Goal: Task Accomplishment & Management: Manage account settings

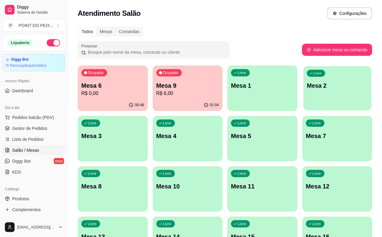
click at [307, 87] on p "Mesa 2" at bounding box center [337, 86] width 61 height 8
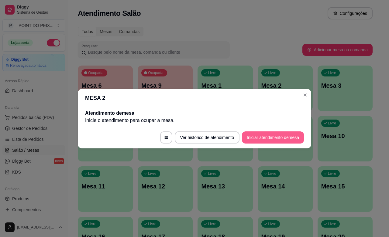
click at [269, 139] on button "Iniciar atendimento de mesa" at bounding box center [273, 138] width 62 height 12
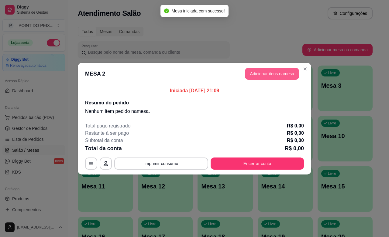
click at [254, 75] on button "Adicionar itens na mesa" at bounding box center [272, 74] width 54 height 12
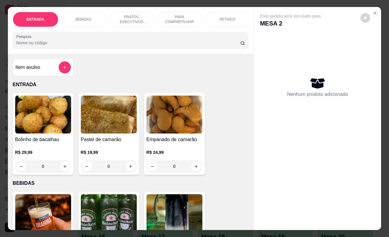
click at [232, 15] on div "PETISCO" at bounding box center [228, 19] width 46 height 15
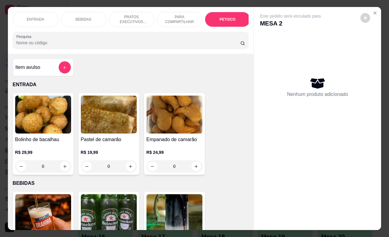
scroll to position [1332, 0]
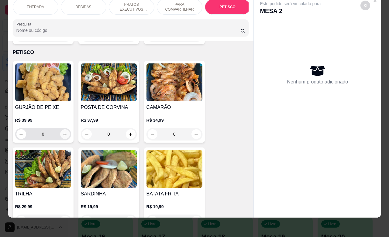
click at [61, 129] on button "increase-product-quantity" at bounding box center [65, 134] width 10 height 10
type input "1"
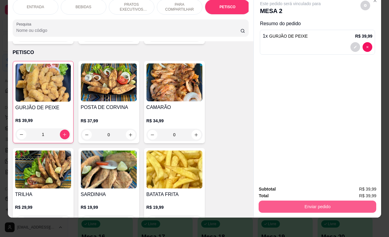
click at [286, 202] on button "Enviar pedido" at bounding box center [318, 207] width 118 height 12
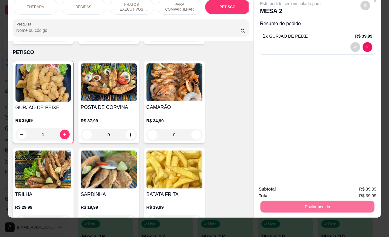
click at [271, 189] on button "Não registrar e enviar pedido" at bounding box center [296, 185] width 61 height 11
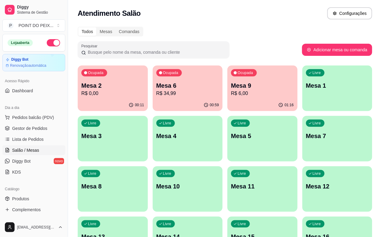
click at [231, 94] on p "R$ 6,00" at bounding box center [262, 93] width 63 height 7
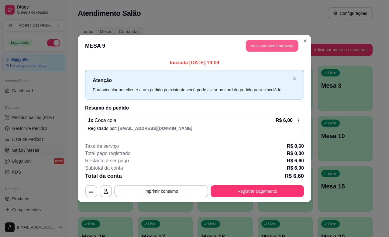
click at [266, 45] on button "Adicionar itens na mesa" at bounding box center [272, 46] width 52 height 12
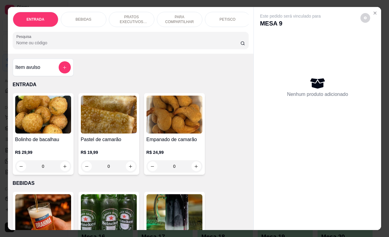
click at [227, 17] on p "PETISCO" at bounding box center [227, 19] width 16 height 5
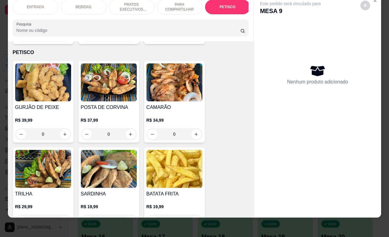
scroll to position [1407, 0]
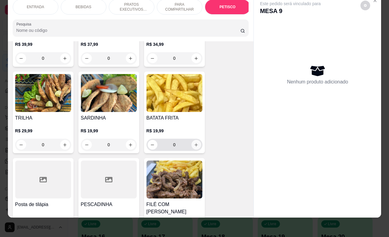
click at [192, 141] on button "increase-product-quantity" at bounding box center [196, 145] width 10 height 10
type input "1"
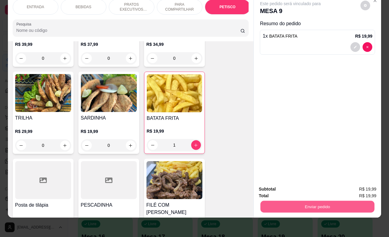
click at [307, 206] on button "Enviar pedido" at bounding box center [317, 207] width 114 height 12
click at [293, 187] on button "Não registrar e enviar pedido" at bounding box center [296, 185] width 61 height 11
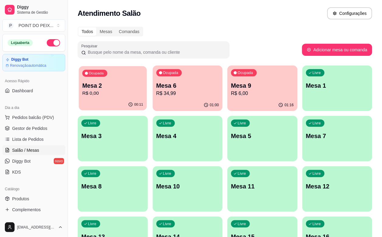
click at [107, 83] on p "Mesa 2" at bounding box center [112, 86] width 61 height 8
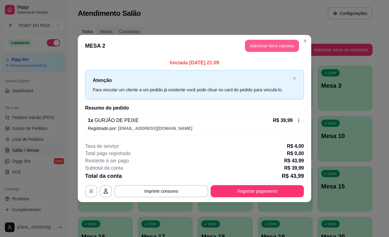
click at [269, 44] on button "Adicionar itens na mesa" at bounding box center [272, 46] width 54 height 12
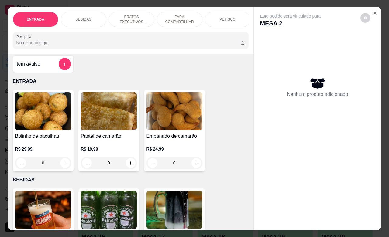
scroll to position [0, 0]
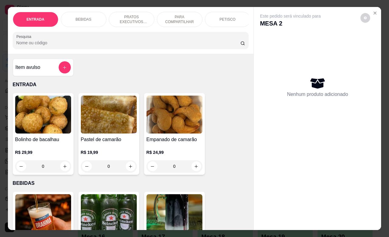
click at [222, 18] on p "PETISCO" at bounding box center [227, 19] width 16 height 5
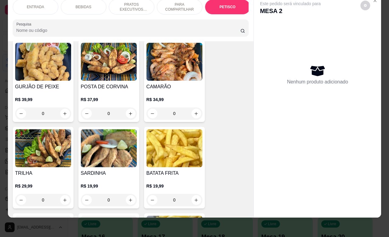
scroll to position [1407, 0]
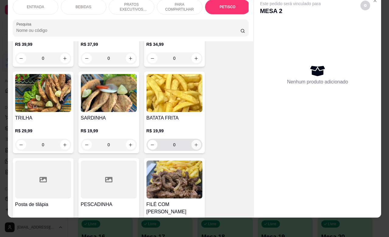
click at [194, 143] on icon "increase-product-quantity" at bounding box center [196, 145] width 5 height 5
type input "1"
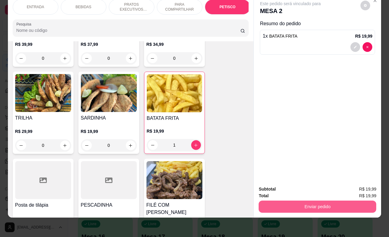
click at [300, 201] on button "Enviar pedido" at bounding box center [318, 207] width 118 height 12
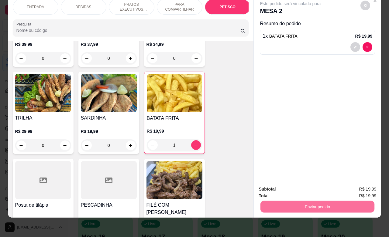
click at [290, 185] on button "Não registrar e enviar pedido" at bounding box center [296, 185] width 61 height 11
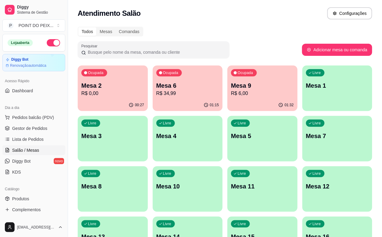
click at [148, 166] on div "Livre Mesa 8" at bounding box center [113, 185] width 70 height 38
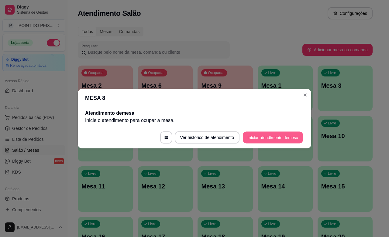
click at [277, 139] on button "Iniciar atendimento de mesa" at bounding box center [273, 138] width 60 height 12
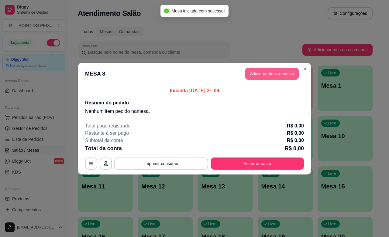
click at [268, 75] on button "Adicionar itens na mesa" at bounding box center [272, 74] width 54 height 12
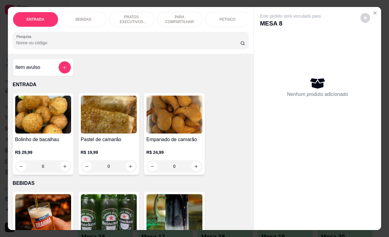
drag, startPoint x: 74, startPoint y: 17, endPoint x: 81, endPoint y: 18, distance: 7.1
click at [76, 17] on p "BEBIDAS" at bounding box center [84, 19] width 16 height 5
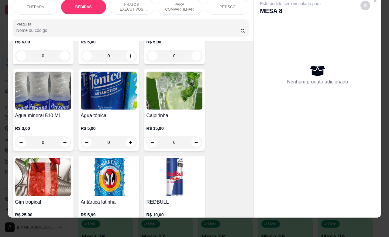
scroll to position [468, 0]
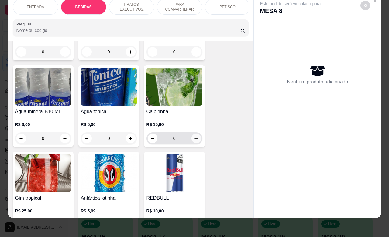
click at [194, 138] on icon "increase-product-quantity" at bounding box center [196, 138] width 5 height 5
type input "1"
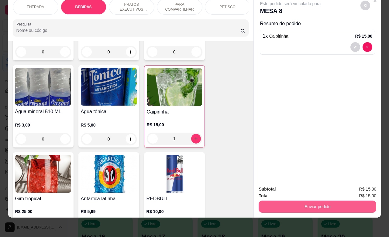
click at [289, 201] on button "Enviar pedido" at bounding box center [318, 207] width 118 height 12
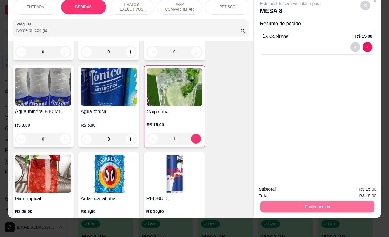
click at [287, 185] on button "Não registrar e enviar pedido" at bounding box center [296, 186] width 63 height 12
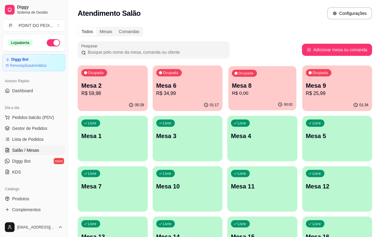
click at [232, 92] on p "R$ 0,00" at bounding box center [262, 93] width 61 height 7
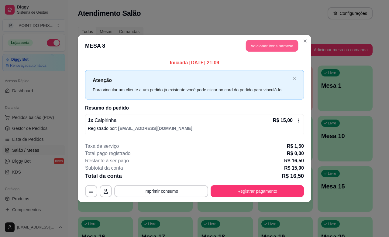
click at [263, 47] on button "Adicionar itens na mesa" at bounding box center [272, 46] width 52 height 12
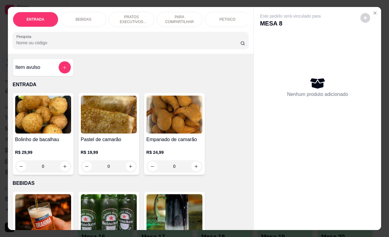
click at [218, 16] on div "PETISCO" at bounding box center [228, 19] width 46 height 15
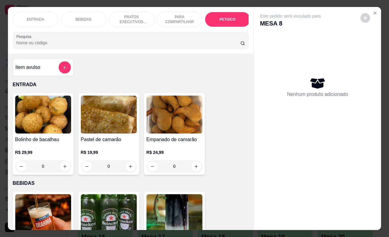
scroll to position [1332, 0]
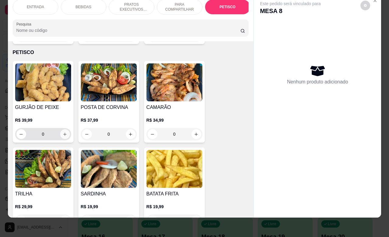
click at [63, 132] on icon "increase-product-quantity" at bounding box center [65, 134] width 5 height 5
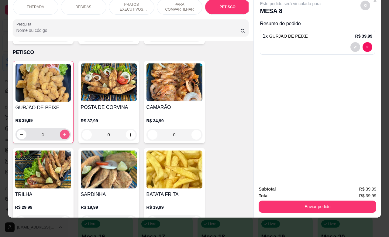
type input "1"
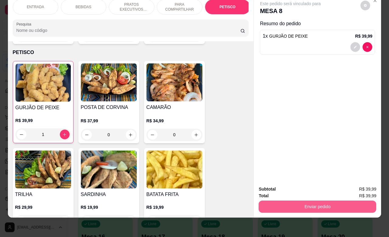
click at [313, 201] on button "Enviar pedido" at bounding box center [318, 207] width 118 height 12
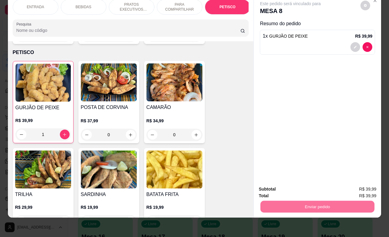
click at [290, 186] on button "Não registrar e enviar pedido" at bounding box center [296, 186] width 63 height 12
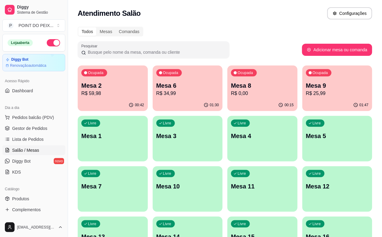
click at [176, 90] on p "R$ 34,99" at bounding box center [187, 93] width 63 height 7
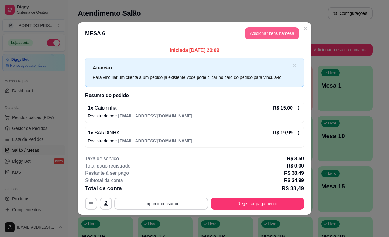
click at [256, 37] on button "Adicionar itens na mesa" at bounding box center [272, 33] width 54 height 12
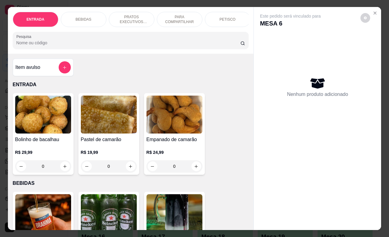
click at [84, 19] on p "BEBIDAS" at bounding box center [84, 19] width 16 height 5
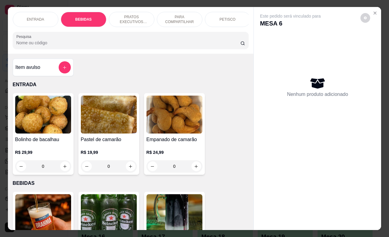
scroll to position [126, 0]
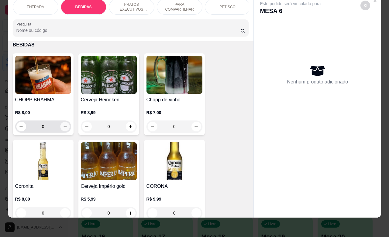
click at [63, 127] on icon "increase-product-quantity" at bounding box center [65, 127] width 5 height 5
type input "1"
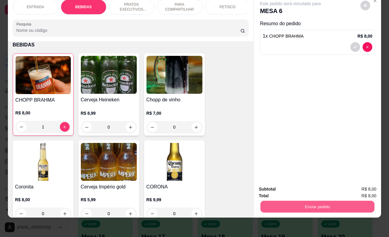
click at [311, 201] on button "Enviar pedido" at bounding box center [317, 207] width 114 height 12
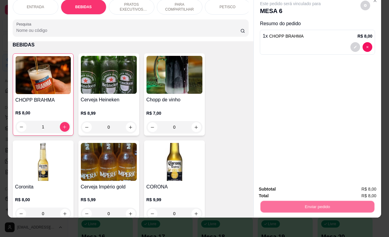
click at [289, 187] on button "Não registrar e enviar pedido" at bounding box center [296, 186] width 63 height 12
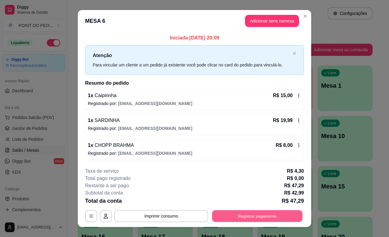
click at [240, 217] on button "Registrar pagamento" at bounding box center [257, 217] width 91 height 12
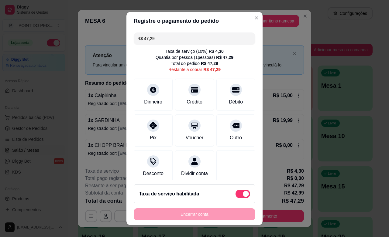
click at [235, 194] on span at bounding box center [242, 194] width 15 height 9
click at [235, 195] on input "checkbox" at bounding box center [237, 197] width 4 height 4
checkbox input "true"
type input "R$ 42,99"
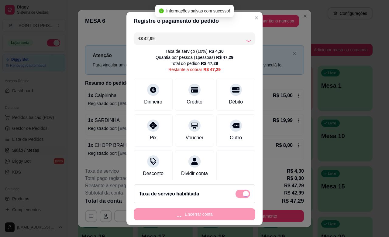
checkbox input "false"
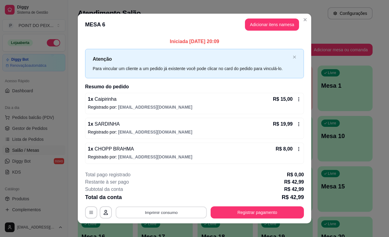
click at [181, 211] on button "Imprimir consumo" at bounding box center [161, 213] width 91 height 12
click at [158, 198] on button "IMPRESSORA" at bounding box center [160, 199] width 44 height 10
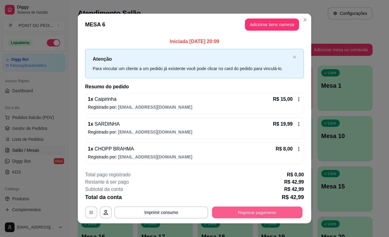
click at [245, 215] on button "Registrar pagamento" at bounding box center [257, 213] width 91 height 12
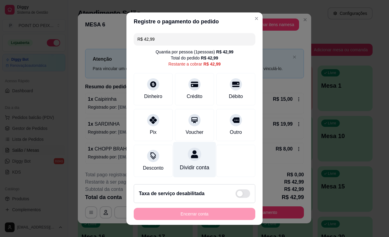
scroll to position [0, 0]
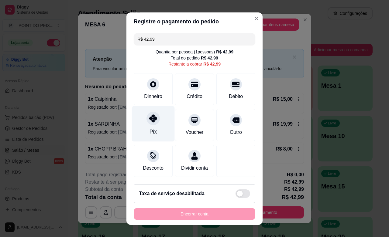
click at [149, 119] on icon at bounding box center [153, 119] width 8 height 8
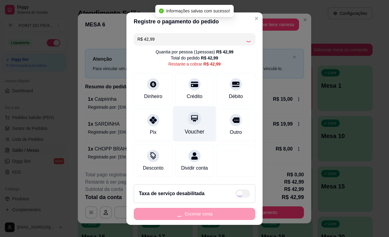
type input "R$ 0,00"
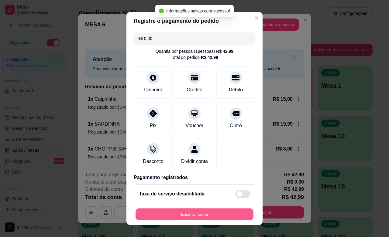
click at [205, 216] on button "Encerrar conta" at bounding box center [194, 215] width 118 height 12
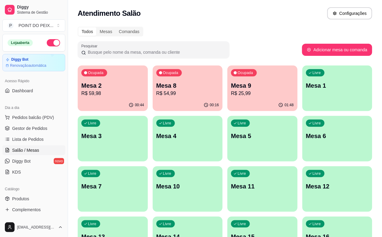
click at [178, 94] on p "R$ 54,99" at bounding box center [187, 93] width 63 height 7
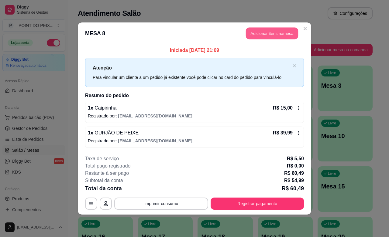
click at [275, 33] on button "Adicionar itens na mesa" at bounding box center [272, 34] width 52 height 12
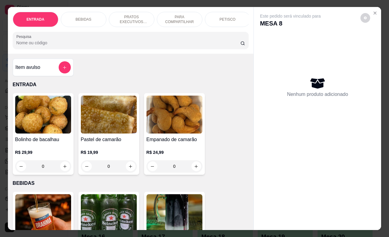
click at [84, 17] on p "BEBIDAS" at bounding box center [84, 19] width 16 height 5
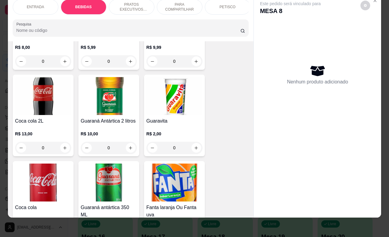
scroll to position [354, 0]
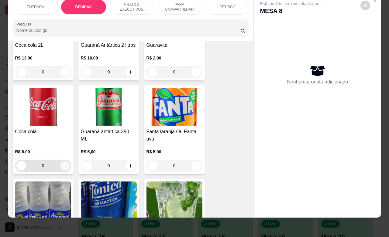
click at [63, 166] on icon "increase-product-quantity" at bounding box center [65, 166] width 5 height 5
type input "1"
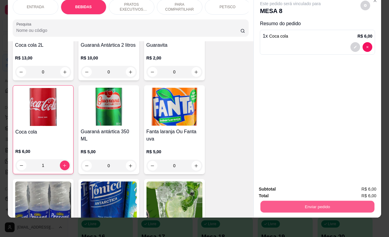
click at [286, 203] on button "Enviar pedido" at bounding box center [317, 207] width 114 height 12
click at [277, 187] on button "Não registrar e enviar pedido" at bounding box center [296, 186] width 63 height 12
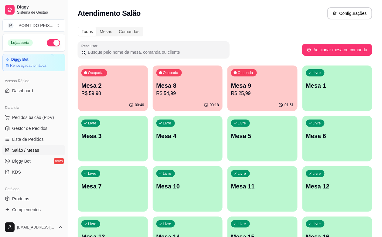
click at [231, 92] on p "R$ 25,99" at bounding box center [262, 93] width 63 height 7
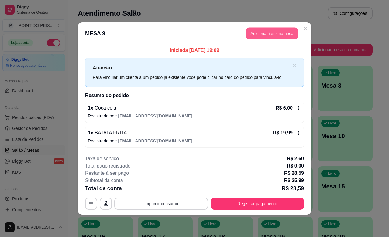
click at [267, 33] on button "Adicionar itens na mesa" at bounding box center [272, 34] width 52 height 12
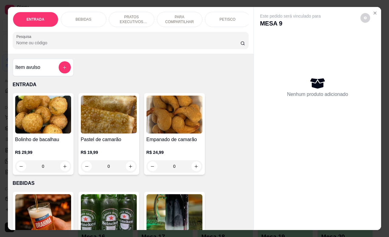
click at [83, 17] on p "BEBIDAS" at bounding box center [84, 19] width 16 height 5
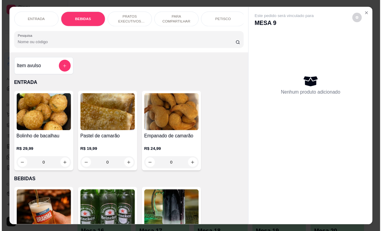
scroll to position [126, 0]
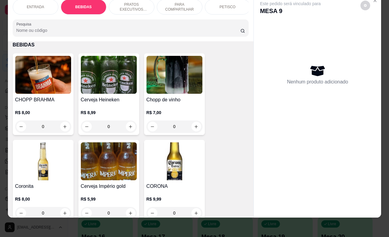
click at [46, 128] on input "0" at bounding box center [43, 127] width 34 height 12
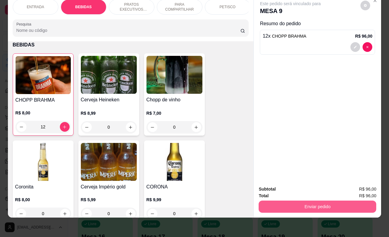
type input "12"
click at [302, 201] on button "Enviar pedido" at bounding box center [318, 207] width 118 height 12
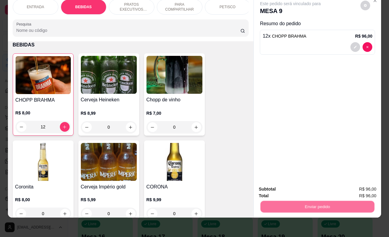
click at [283, 184] on button "Não registrar e enviar pedido" at bounding box center [296, 185] width 61 height 11
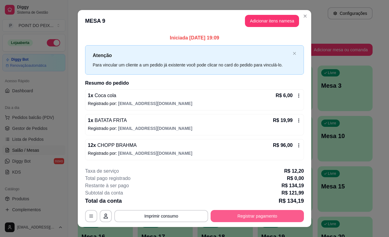
click at [249, 218] on button "Registrar pagamento" at bounding box center [257, 216] width 93 height 12
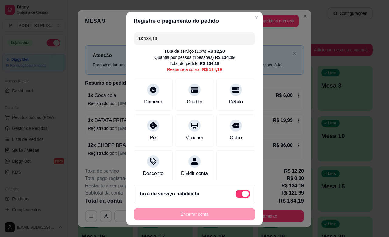
click at [235, 194] on span at bounding box center [242, 194] width 15 height 9
click at [235, 195] on input "checkbox" at bounding box center [237, 197] width 4 height 4
checkbox input "true"
type input "R$ 121,99"
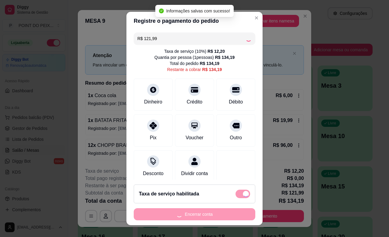
checkbox input "false"
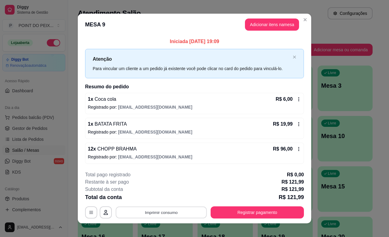
click at [166, 212] on button "Imprimir consumo" at bounding box center [161, 213] width 91 height 12
click at [163, 198] on button "IMPRESSORA" at bounding box center [160, 199] width 44 height 10
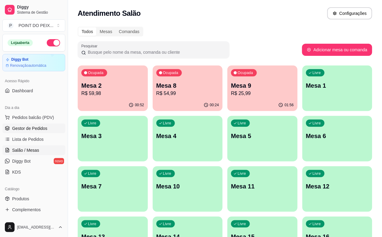
click at [36, 129] on span "Gestor de Pedidos" at bounding box center [29, 128] width 35 height 6
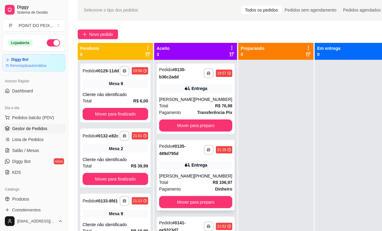
scroll to position [23, 0]
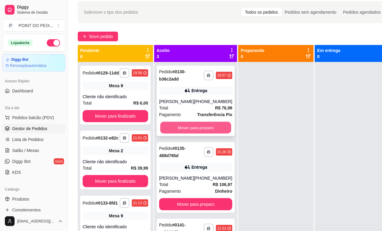
click at [193, 129] on button "Mover para preparo" at bounding box center [195, 128] width 71 height 12
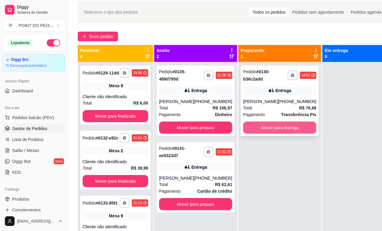
click at [258, 125] on button "Mover para entrega" at bounding box center [279, 128] width 73 height 12
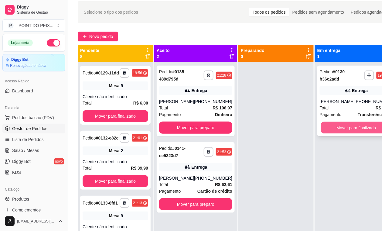
click at [330, 130] on button "Mover para finalizado" at bounding box center [356, 128] width 71 height 12
click at [342, 128] on button "Mover para finalizado" at bounding box center [356, 128] width 71 height 12
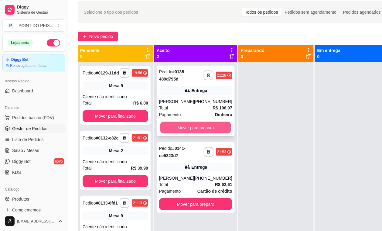
click at [211, 126] on button "Mover para preparo" at bounding box center [195, 128] width 71 height 12
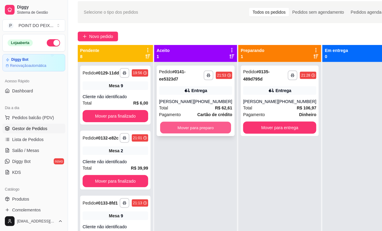
click at [203, 128] on button "Mover para preparo" at bounding box center [195, 128] width 71 height 12
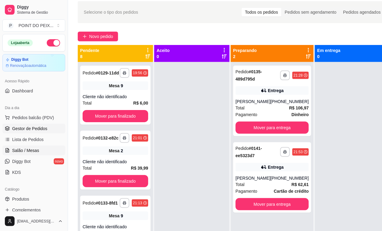
click at [33, 150] on span "Salão / Mesas" at bounding box center [25, 150] width 27 height 6
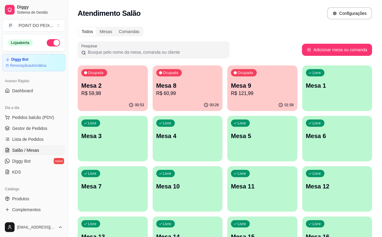
click at [231, 104] on div "01:58" at bounding box center [263, 105] width 70 height 12
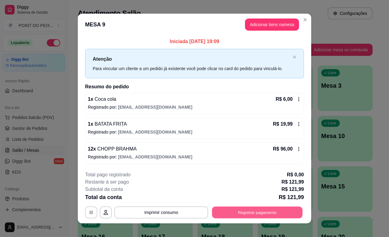
click at [242, 216] on button "Registrar pagamento" at bounding box center [257, 213] width 91 height 12
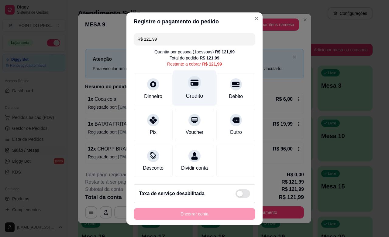
click at [188, 87] on div at bounding box center [194, 82] width 13 height 13
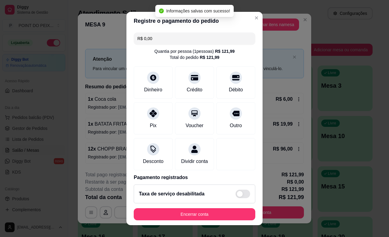
type input "R$ 0,00"
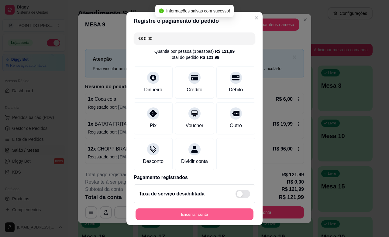
click at [195, 213] on button "Encerrar conta" at bounding box center [194, 215] width 118 height 12
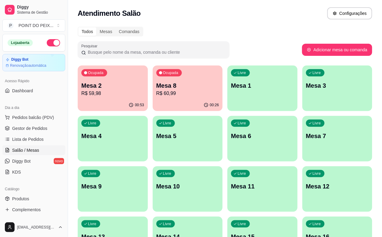
click at [303, 93] on div "Livre Mesa 3" at bounding box center [338, 85] width 70 height 38
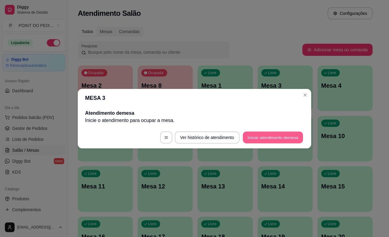
click at [280, 140] on button "Iniciar atendimento de mesa" at bounding box center [273, 138] width 60 height 12
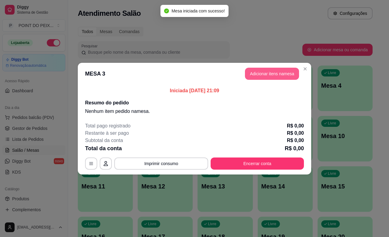
click at [282, 77] on button "Adicionar itens na mesa" at bounding box center [272, 74] width 54 height 12
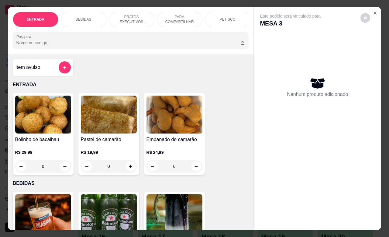
click at [222, 19] on div "PETISCO" at bounding box center [228, 19] width 46 height 15
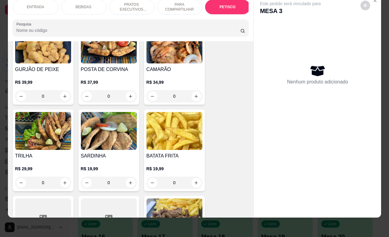
scroll to position [1407, 0]
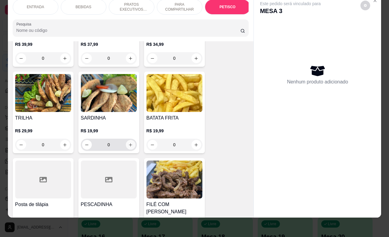
click at [128, 143] on icon "increase-product-quantity" at bounding box center [130, 145] width 5 height 5
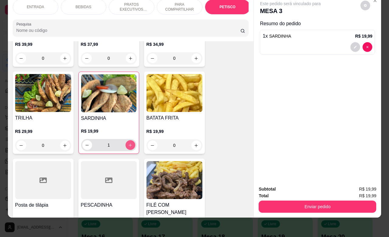
type input "1"
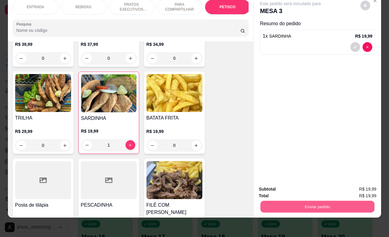
click at [306, 202] on button "Enviar pedido" at bounding box center [317, 207] width 114 height 12
click at [293, 187] on button "Não registrar e enviar pedido" at bounding box center [296, 186] width 63 height 12
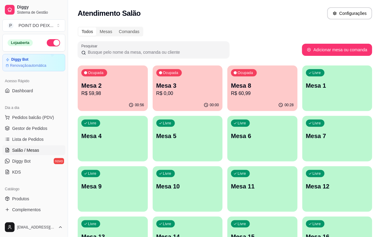
click at [106, 90] on p "R$ 59,98" at bounding box center [112, 93] width 63 height 7
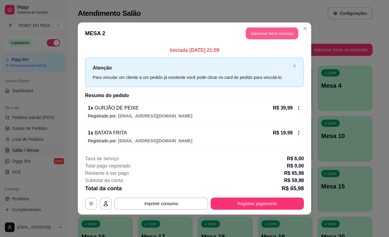
click at [274, 36] on button "Adicionar itens na mesa" at bounding box center [272, 34] width 52 height 12
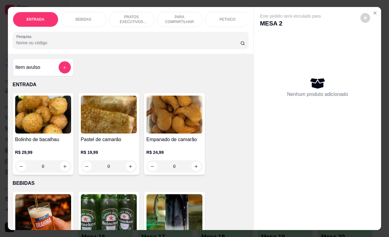
click at [81, 17] on p "BEBIDAS" at bounding box center [84, 19] width 16 height 5
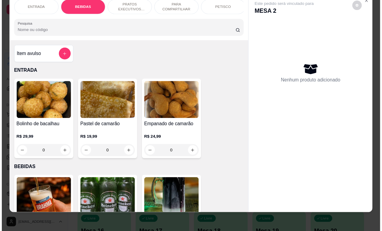
scroll to position [126, 0]
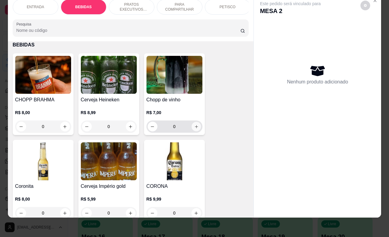
click at [194, 129] on icon "increase-product-quantity" at bounding box center [196, 127] width 5 height 5
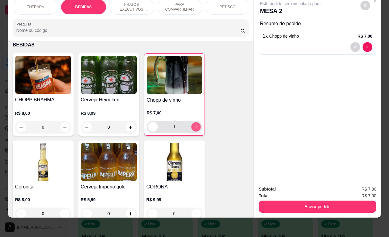
click at [194, 129] on icon "increase-product-quantity" at bounding box center [196, 127] width 5 height 5
type input "4"
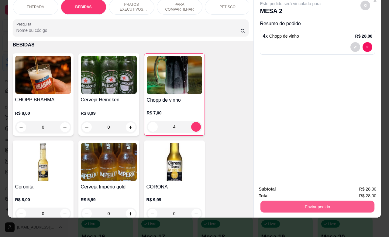
click at [306, 201] on button "Enviar pedido" at bounding box center [317, 207] width 114 height 12
click at [293, 201] on button "Enviar pedido" at bounding box center [318, 207] width 118 height 12
click at [287, 186] on button "Não registrar e enviar pedido" at bounding box center [296, 186] width 63 height 12
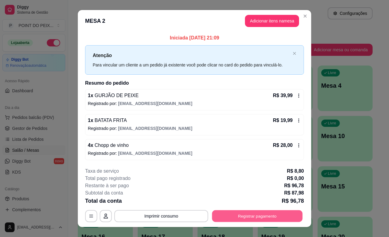
click at [236, 215] on button "Registrar pagamento" at bounding box center [257, 217] width 91 height 12
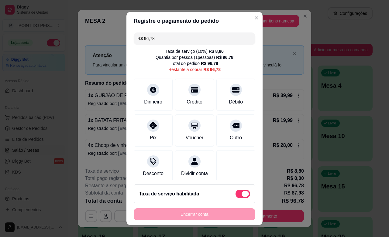
click at [235, 195] on span at bounding box center [242, 194] width 15 height 9
click at [235, 195] on input "checkbox" at bounding box center [237, 197] width 4 height 4
checkbox input "true"
type input "R$ 87,98"
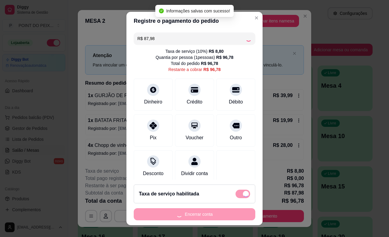
checkbox input "false"
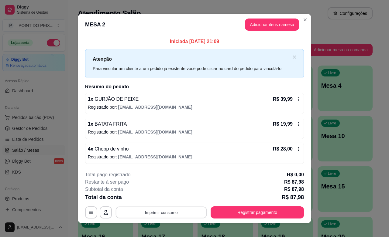
click at [163, 214] on button "Imprimir consumo" at bounding box center [161, 213] width 91 height 12
click at [160, 200] on button "IMPRESSORA" at bounding box center [160, 198] width 43 height 9
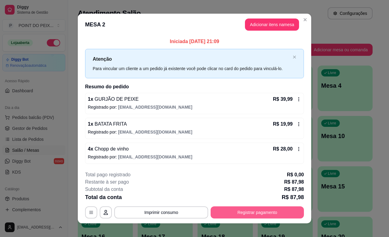
click at [244, 215] on button "Registrar pagamento" at bounding box center [257, 213] width 93 height 12
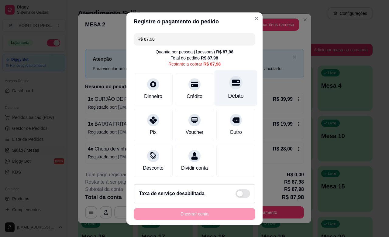
click at [232, 84] on icon at bounding box center [236, 83] width 8 height 6
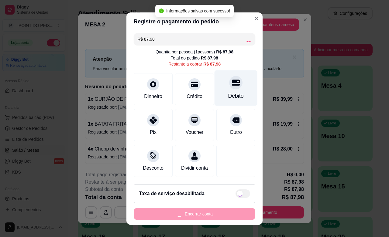
type input "R$ 0,00"
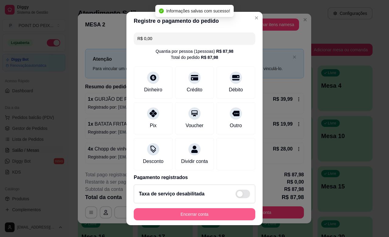
click at [190, 215] on button "Encerrar conta" at bounding box center [195, 214] width 122 height 12
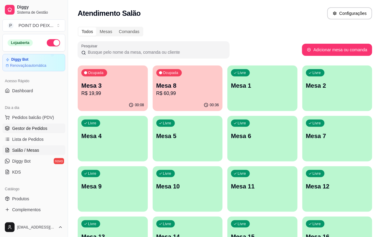
click at [45, 129] on span "Gestor de Pedidos" at bounding box center [29, 128] width 35 height 6
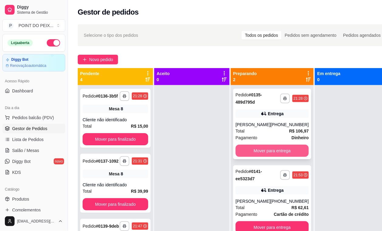
click at [282, 153] on button "Mover para entrega" at bounding box center [272, 151] width 73 height 12
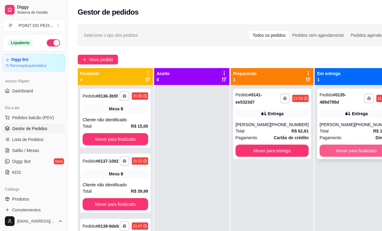
click at [340, 150] on button "Mover para finalizado" at bounding box center [356, 151] width 73 height 12
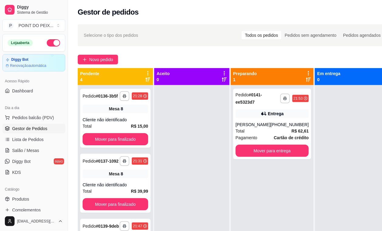
click at [200, 49] on div "**********" at bounding box center [234, 164] width 333 height 286
click at [207, 60] on div "Novo pedido" at bounding box center [234, 60] width 313 height 10
click at [262, 103] on div "Pedido # 0141-ee5323d7" at bounding box center [258, 98] width 45 height 15
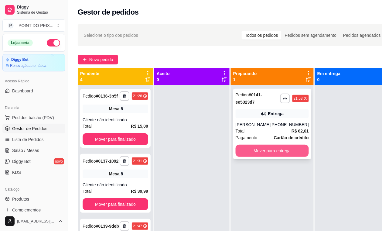
click at [274, 154] on button "Mover para entrega" at bounding box center [272, 151] width 73 height 12
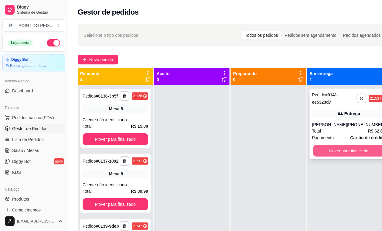
click at [337, 152] on button "Mover para finalizado" at bounding box center [349, 151] width 71 height 12
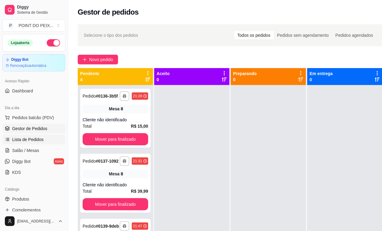
click at [31, 140] on span "Lista de Pedidos" at bounding box center [28, 139] width 32 height 6
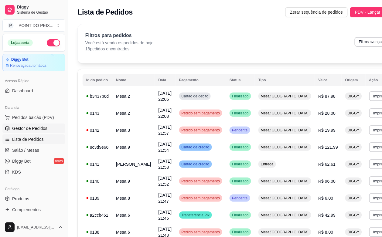
click at [36, 130] on span "Gestor de Pedidos" at bounding box center [29, 128] width 35 height 6
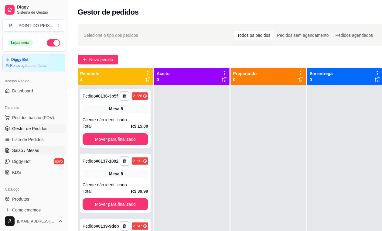
click at [32, 152] on span "Salão / Mesas" at bounding box center [25, 150] width 27 height 6
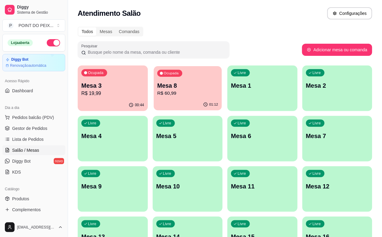
click at [167, 88] on p "Mesa 8" at bounding box center [187, 86] width 61 height 8
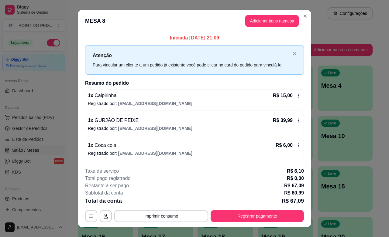
scroll to position [9, 0]
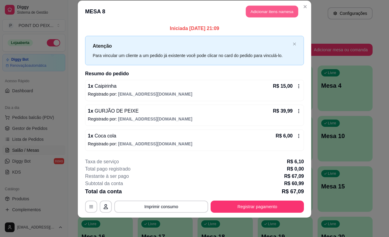
click at [271, 14] on button "Adicionar itens na mesa" at bounding box center [272, 12] width 52 height 12
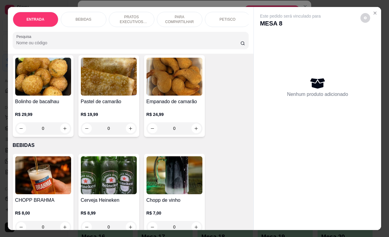
scroll to position [0, 0]
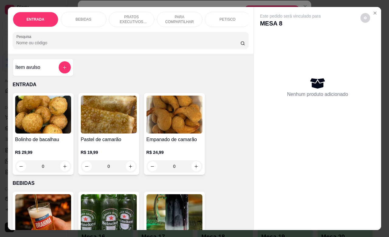
click at [227, 71] on div "Item avulso ENTRADA Bolinho de bacalhau R$ 29,99 0 Pastel de camarão R$ 19,99 0…" at bounding box center [131, 142] width 246 height 176
click at [374, 11] on icon "Close" at bounding box center [374, 13] width 5 height 5
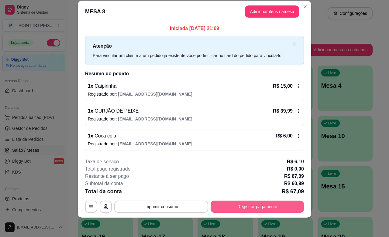
click at [252, 209] on button "Registrar pagamento" at bounding box center [257, 207] width 93 height 12
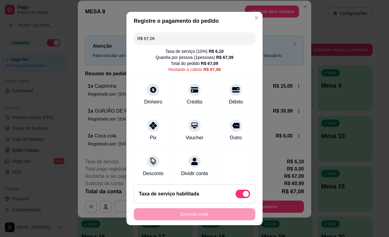
click at [235, 194] on span at bounding box center [242, 194] width 15 height 9
click at [235, 195] on input "checkbox" at bounding box center [237, 197] width 4 height 4
checkbox input "true"
type input "R$ 60,99"
checkbox input "false"
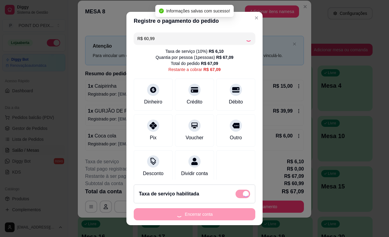
scroll to position [6, 0]
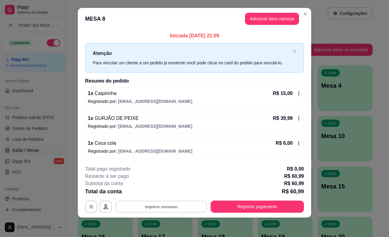
click at [164, 207] on button "Imprimir consumo" at bounding box center [161, 207] width 91 height 12
click at [163, 191] on button "IMPRESSORA" at bounding box center [160, 192] width 43 height 9
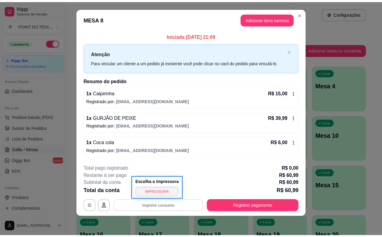
scroll to position [0, 0]
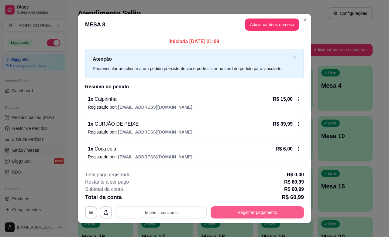
click at [245, 213] on button "Registrar pagamento" at bounding box center [257, 213] width 93 height 12
click at [239, 214] on button "Registrar pagamento" at bounding box center [257, 213] width 93 height 12
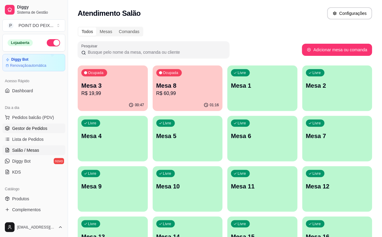
click at [37, 129] on span "Gestor de Pedidos" at bounding box center [29, 128] width 35 height 6
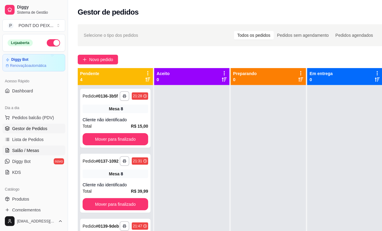
click at [37, 150] on span "Salão / Mesas" at bounding box center [25, 150] width 27 height 6
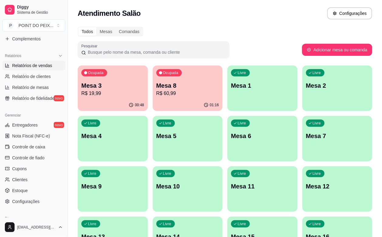
scroll to position [190, 0]
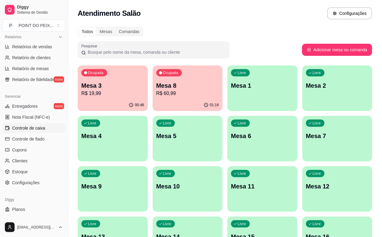
click at [40, 131] on span "Controle de caixa" at bounding box center [28, 128] width 33 height 6
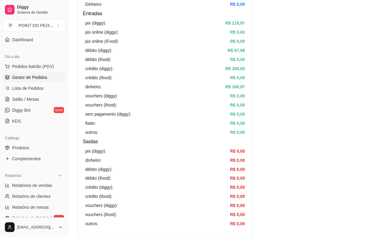
scroll to position [38, 0]
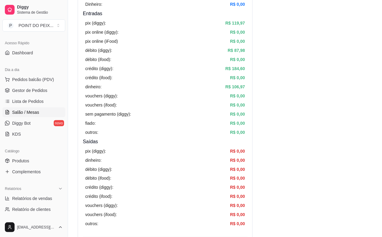
click at [31, 111] on span "Salão / Mesas" at bounding box center [25, 112] width 27 height 6
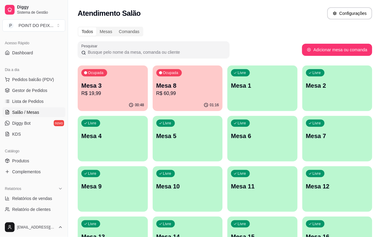
click at [169, 90] on p "R$ 60,99" at bounding box center [187, 93] width 63 height 7
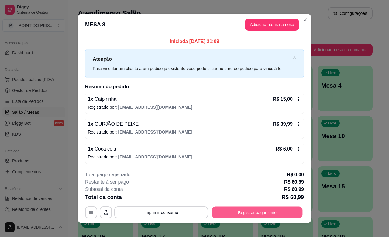
click at [219, 211] on button "Registrar pagamento" at bounding box center [257, 213] width 91 height 12
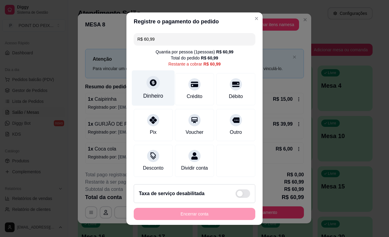
click at [150, 84] on icon at bounding box center [153, 82] width 7 height 7
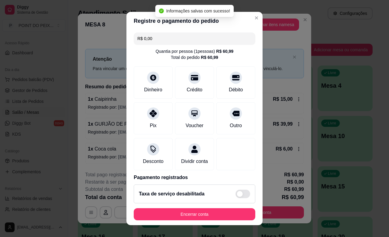
type input "R$ 0,00"
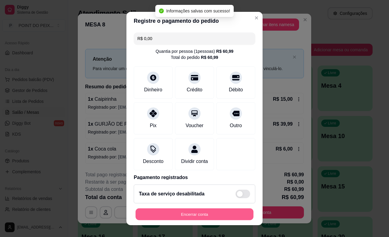
click at [195, 215] on button "Encerrar conta" at bounding box center [194, 215] width 118 height 12
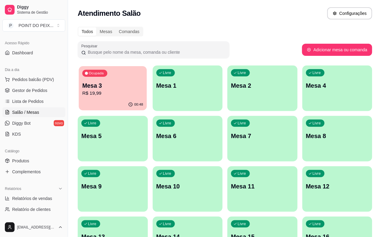
click at [103, 93] on p "R$ 19,99" at bounding box center [112, 93] width 61 height 7
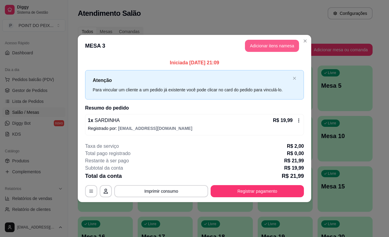
click at [267, 46] on button "Adicionar itens na mesa" at bounding box center [272, 46] width 54 height 12
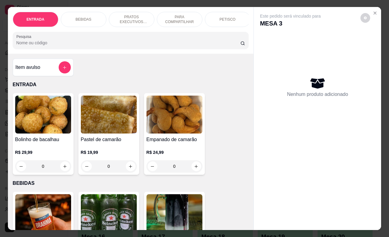
click at [82, 17] on p "BEBIDAS" at bounding box center [84, 19] width 16 height 5
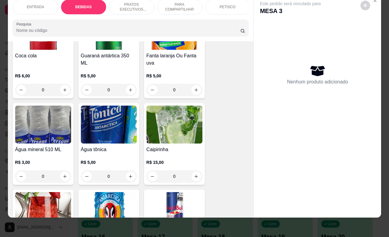
scroll to position [354, 0]
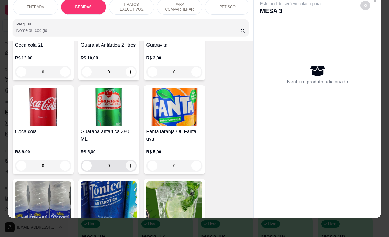
click at [128, 166] on icon "increase-product-quantity" at bounding box center [130, 166] width 5 height 5
type input "1"
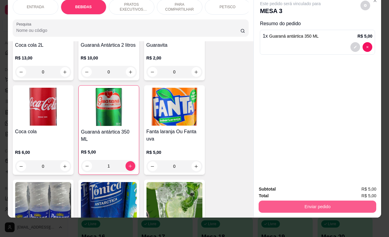
click at [292, 201] on button "Enviar pedido" at bounding box center [318, 207] width 118 height 12
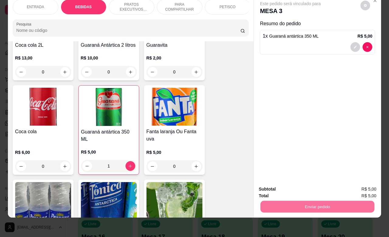
click at [284, 188] on button "Não registrar e enviar pedido" at bounding box center [296, 186] width 63 height 12
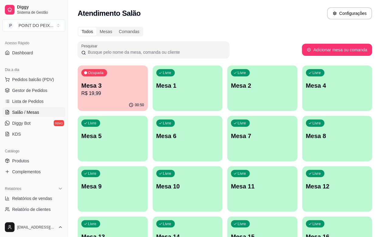
click at [111, 91] on p "R$ 19,99" at bounding box center [112, 93] width 63 height 7
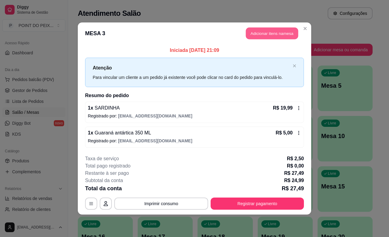
click at [261, 34] on button "Adicionar itens na mesa" at bounding box center [272, 34] width 52 height 12
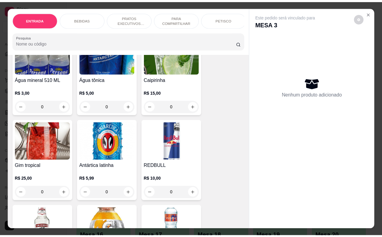
scroll to position [532, 0]
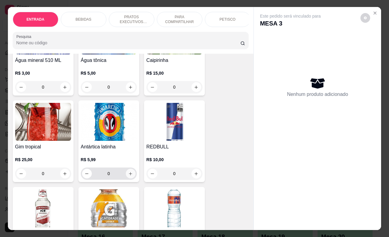
click at [129, 176] on icon "increase-product-quantity" at bounding box center [130, 174] width 5 height 5
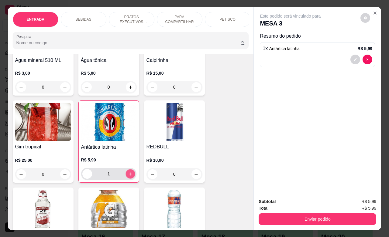
click at [129, 177] on icon "increase-product-quantity" at bounding box center [130, 174] width 5 height 5
type input "2"
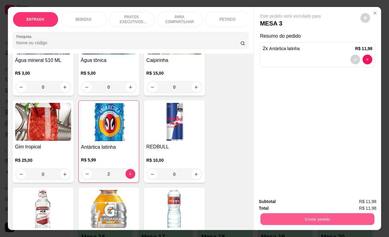
click at [288, 219] on button "Enviar pedido" at bounding box center [317, 219] width 114 height 12
click at [290, 202] on button "Não registrar e enviar pedido" at bounding box center [296, 201] width 63 height 12
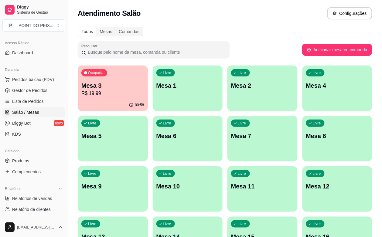
scroll to position [0, 0]
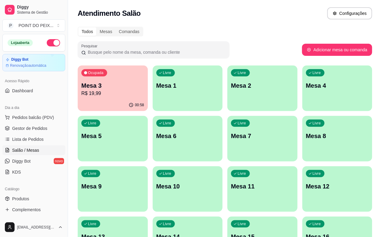
click at [50, 44] on button "button" at bounding box center [53, 42] width 13 height 7
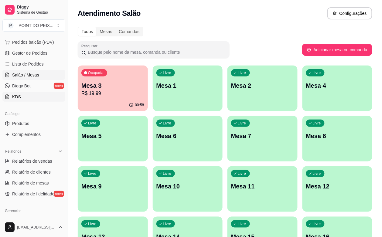
scroll to position [76, 0]
click at [39, 161] on span "Relatórios de vendas" at bounding box center [32, 161] width 40 height 6
select select "ALL"
select select "0"
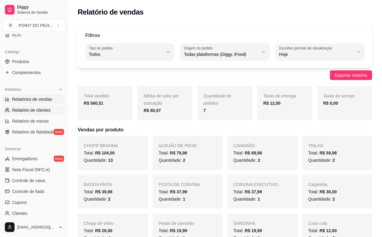
scroll to position [152, 0]
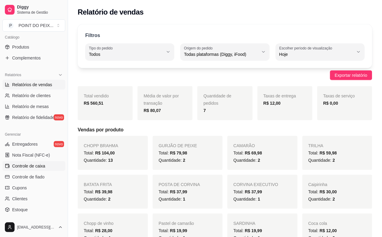
click at [33, 166] on span "Controle de caixa" at bounding box center [28, 166] width 33 height 6
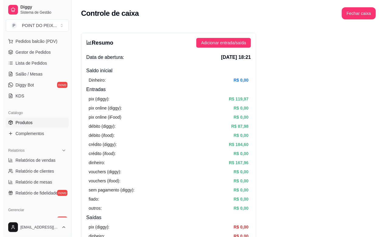
scroll to position [76, 0]
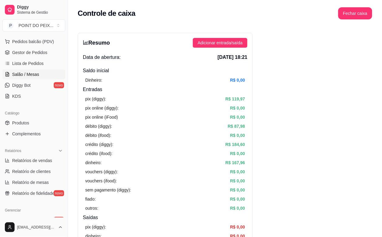
click at [28, 77] on span "Salão / Mesas" at bounding box center [25, 74] width 27 height 6
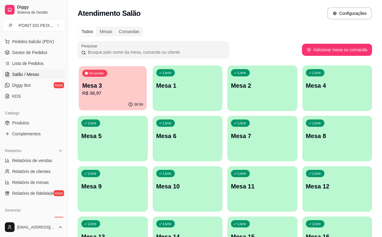
click at [91, 94] on p "R$ 36,97" at bounding box center [112, 93] width 61 height 7
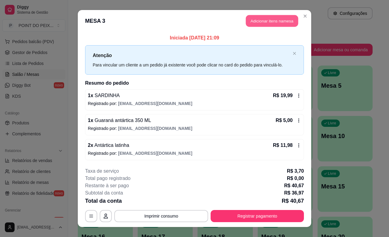
click at [284, 19] on button "Adicionar itens na mesa" at bounding box center [272, 21] width 52 height 12
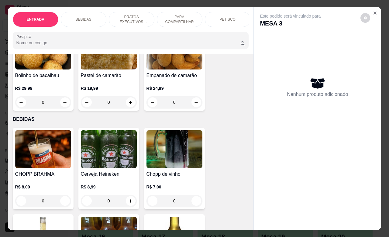
scroll to position [76, 0]
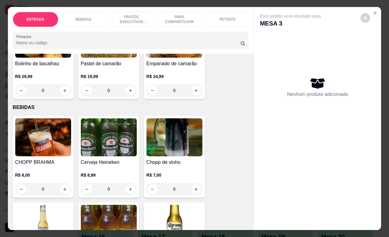
click at [64, 193] on button "increase-product-quantity" at bounding box center [65, 189] width 10 height 10
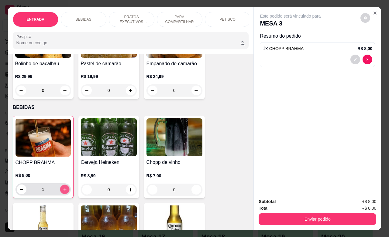
click at [64, 193] on button "increase-product-quantity" at bounding box center [64, 189] width 9 height 9
type input "2"
click at [127, 195] on button "increase-product-quantity" at bounding box center [131, 190] width 10 height 10
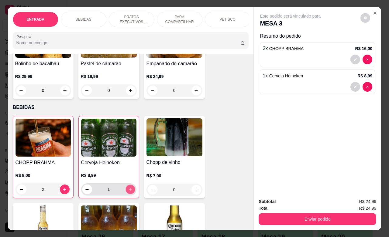
click at [127, 194] on button "increase-product-quantity" at bounding box center [129, 189] width 9 height 9
click at [82, 194] on button "decrease-product-quantity" at bounding box center [87, 190] width 10 height 10
type input "1"
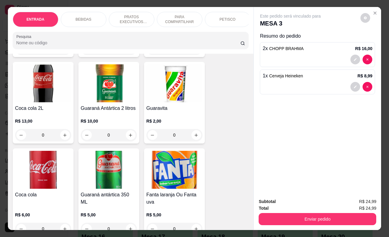
scroll to position [342, 0]
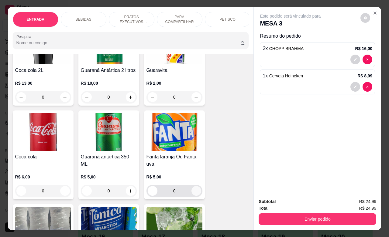
click at [194, 194] on icon "increase-product-quantity" at bounding box center [196, 191] width 5 height 5
type input "1"
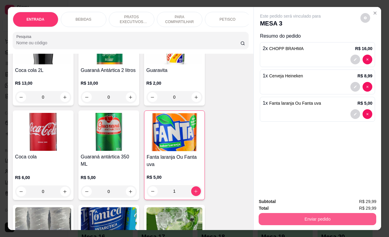
click at [289, 217] on button "Enviar pedido" at bounding box center [318, 219] width 118 height 12
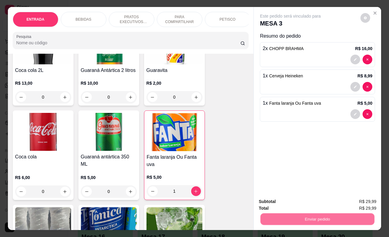
click at [286, 200] on button "Não registrar e enviar pedido" at bounding box center [296, 201] width 63 height 12
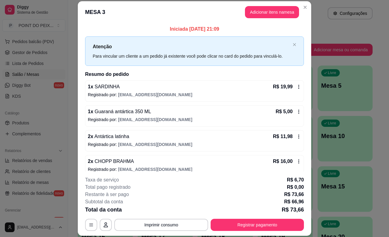
scroll to position [38, 0]
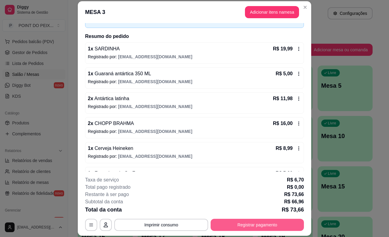
click at [250, 225] on button "Registrar pagamento" at bounding box center [257, 225] width 93 height 12
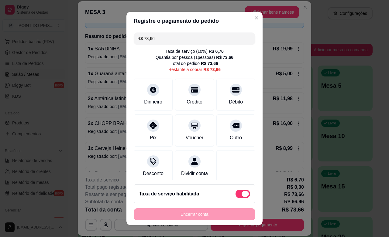
click at [242, 195] on span at bounding box center [245, 194] width 7 height 6
click at [235, 195] on input "checkbox" at bounding box center [237, 197] width 4 height 4
checkbox input "true"
type input "R$ 66,96"
checkbox input "false"
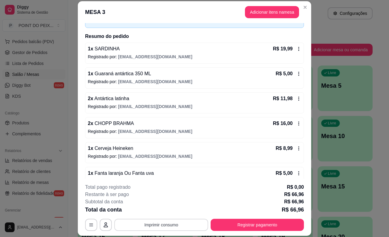
click at [142, 227] on button "Imprimir consumo" at bounding box center [161, 225] width 94 height 12
click at [153, 210] on button "IMPRESSORA" at bounding box center [160, 210] width 43 height 9
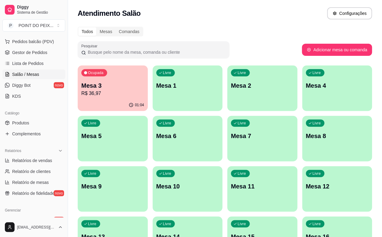
click at [111, 93] on p "R$ 36,97" at bounding box center [112, 93] width 63 height 7
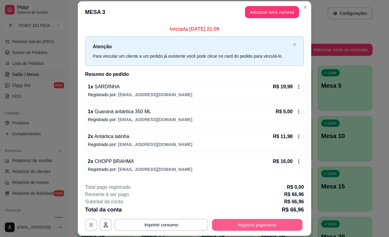
click at [265, 226] on button "Registrar pagamento" at bounding box center [257, 225] width 91 height 12
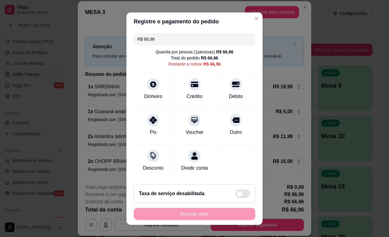
drag, startPoint x: 155, startPoint y: 40, endPoint x: 132, endPoint y: 45, distance: 23.3
click at [132, 45] on div "R$ 66,96 Quantia por pessoa ( 1 pessoas) R$ 66,96 Total do pedido R$ 66,96 Rest…" at bounding box center [194, 105] width 136 height 149
click at [228, 92] on div "Débito" at bounding box center [235, 96] width 15 height 8
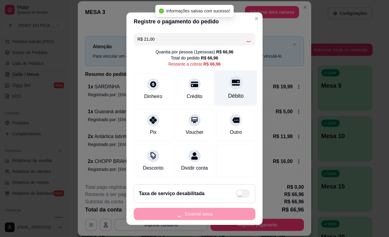
type input "R$ 45,96"
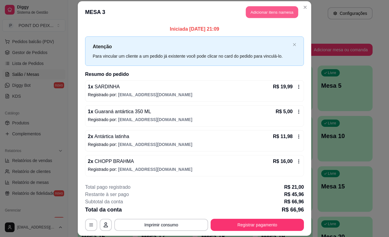
click at [269, 13] on button "Adicionar itens na mesa" at bounding box center [272, 12] width 52 height 12
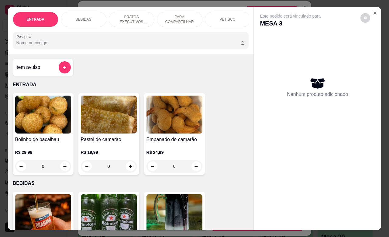
click at [80, 19] on p "BEBIDAS" at bounding box center [84, 19] width 16 height 5
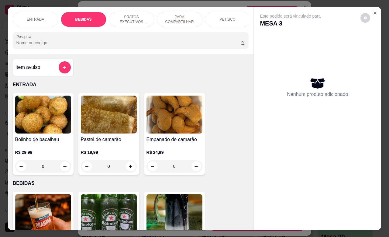
scroll to position [126, 0]
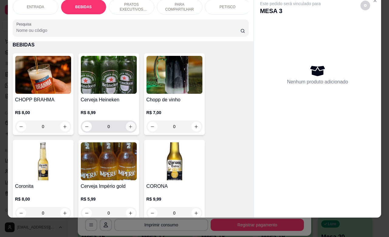
click at [128, 128] on icon "increase-product-quantity" at bounding box center [130, 127] width 5 height 5
type input "1"
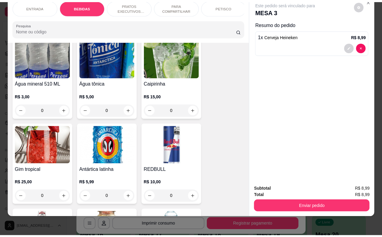
scroll to position [506, 0]
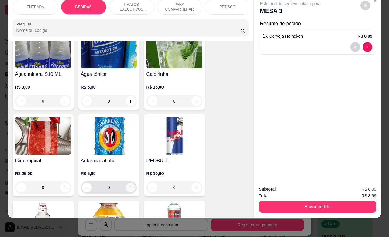
click at [130, 188] on button "increase-product-quantity" at bounding box center [130, 187] width 9 height 9
type input "1"
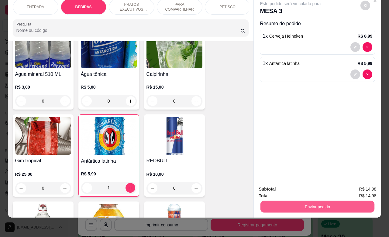
click at [292, 202] on button "Enviar pedido" at bounding box center [317, 207] width 114 height 12
click at [288, 187] on button "Não registrar e enviar pedido" at bounding box center [296, 185] width 61 height 11
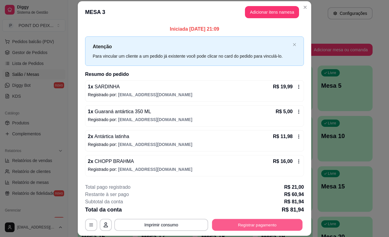
click at [248, 224] on button "Registrar pagamento" at bounding box center [257, 225] width 91 height 12
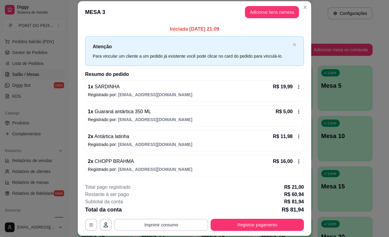
click at [168, 225] on button "Imprimir consumo" at bounding box center [161, 225] width 94 height 12
click at [169, 209] on button "IMPRESSORA" at bounding box center [160, 210] width 43 height 9
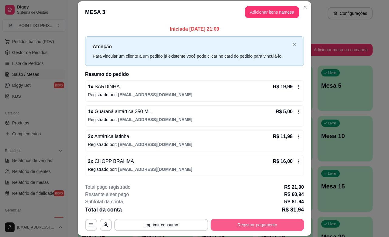
click at [247, 224] on button "Registrar pagamento" at bounding box center [257, 225] width 93 height 12
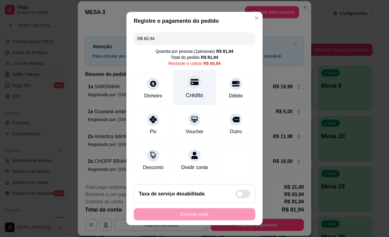
click at [187, 96] on div "Crédito" at bounding box center [194, 95] width 17 height 8
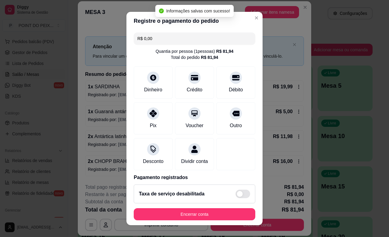
type input "R$ 0,00"
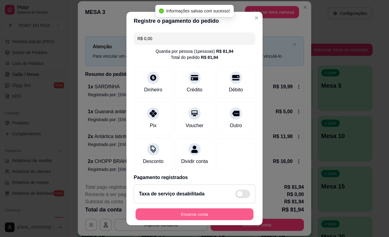
click at [199, 217] on button "Encerrar conta" at bounding box center [194, 215] width 118 height 12
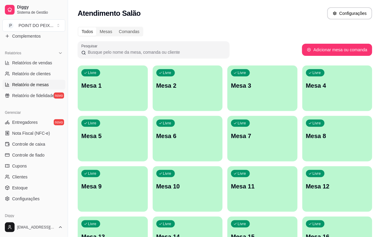
scroll to position [200, 0]
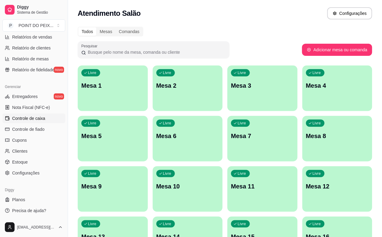
click at [28, 122] on link "Controle de caixa" at bounding box center [33, 119] width 63 height 10
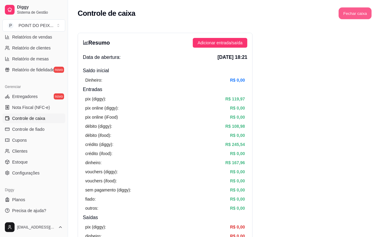
click at [357, 15] on button "Fechar caixa" at bounding box center [355, 14] width 33 height 12
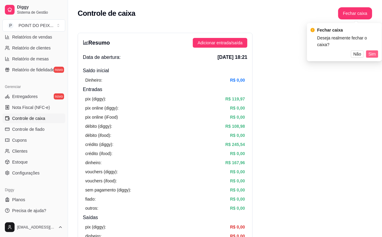
click at [376, 50] on button "Sim" at bounding box center [372, 53] width 12 height 7
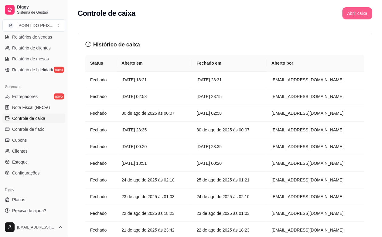
click at [354, 18] on button "Abrir caixa" at bounding box center [358, 13] width 30 height 12
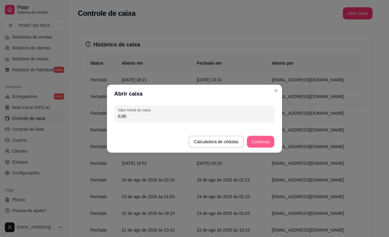
click at [262, 146] on button "Confirmar" at bounding box center [261, 142] width 28 height 12
